Goal: Task Accomplishment & Management: Manage account settings

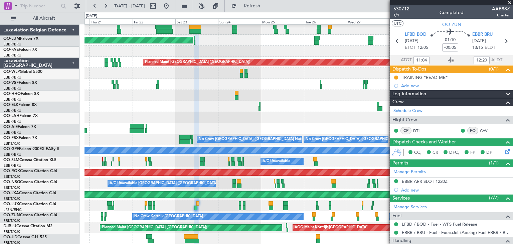
scroll to position [115, 0]
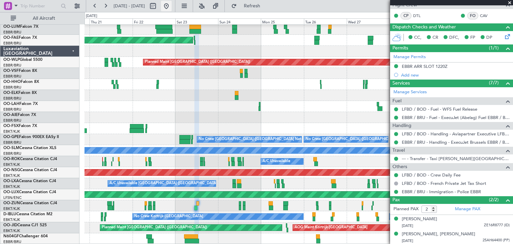
click at [172, 5] on button at bounding box center [166, 6] width 11 height 11
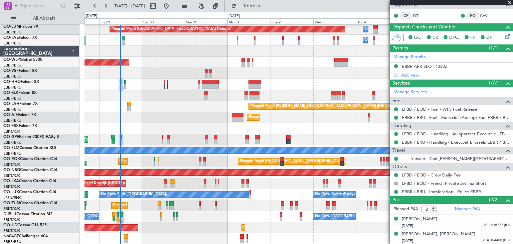
click at [187, 74] on div at bounding box center [299, 73] width 429 height 11
click at [164, 104] on div "Planned Maint [PERSON_NAME]-[GEOGRAPHIC_DATA][PERSON_NAME] ([GEOGRAPHIC_DATA][P…" at bounding box center [299, 106] width 429 height 11
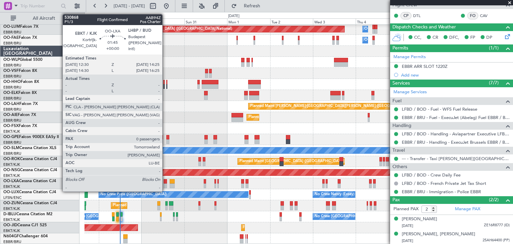
click at [165, 179] on div at bounding box center [166, 181] width 4 height 5
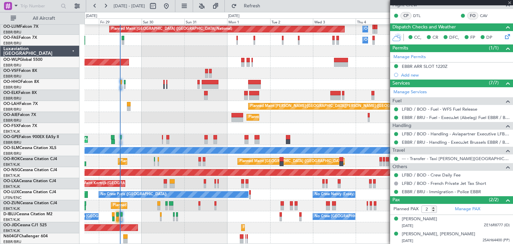
type input "0"
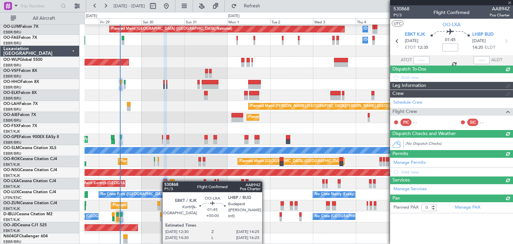
scroll to position [0, 0]
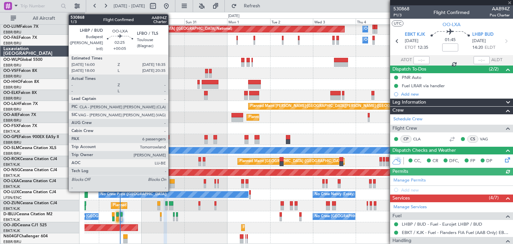
click at [171, 185] on div at bounding box center [172, 186] width 5 height 5
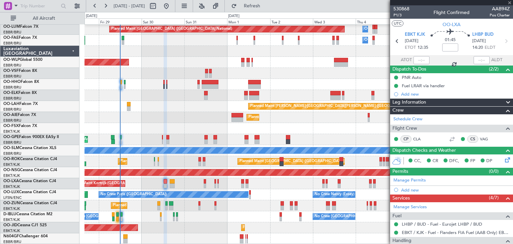
type input "+00:05"
type input "6"
